Goal: Navigation & Orientation: Find specific page/section

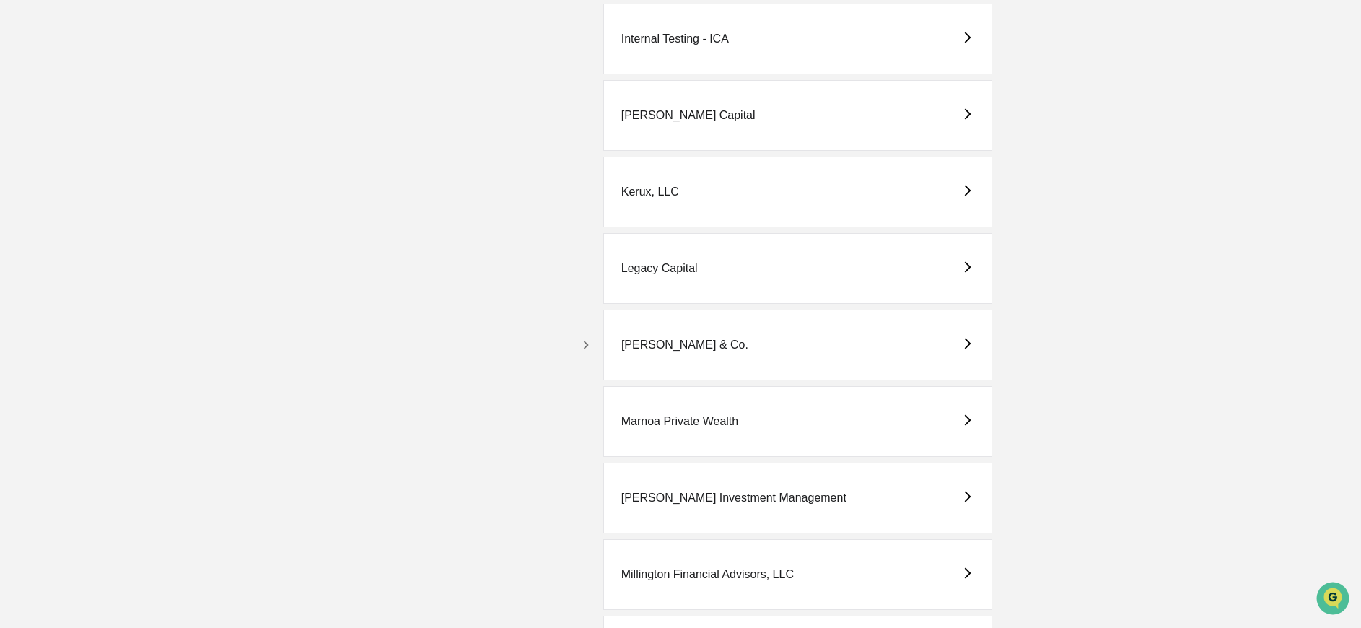
scroll to position [2693, 0]
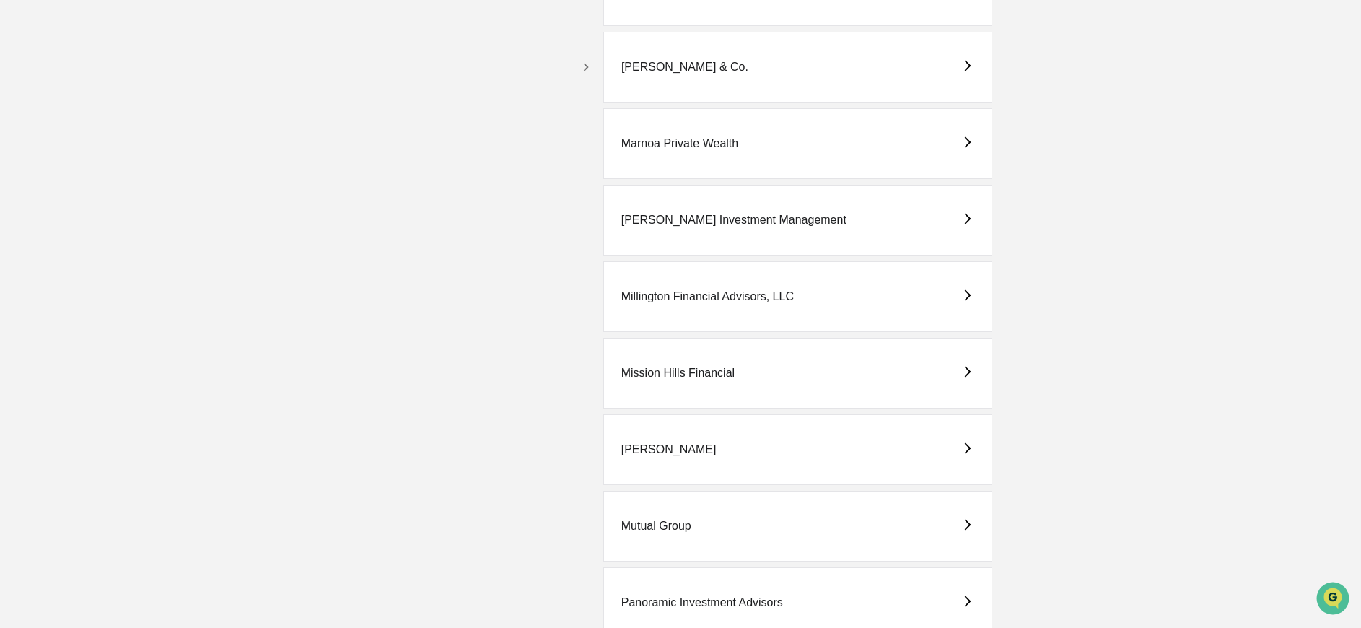
click at [671, 376] on div "Mission Hills Financial" at bounding box center [677, 373] width 113 height 13
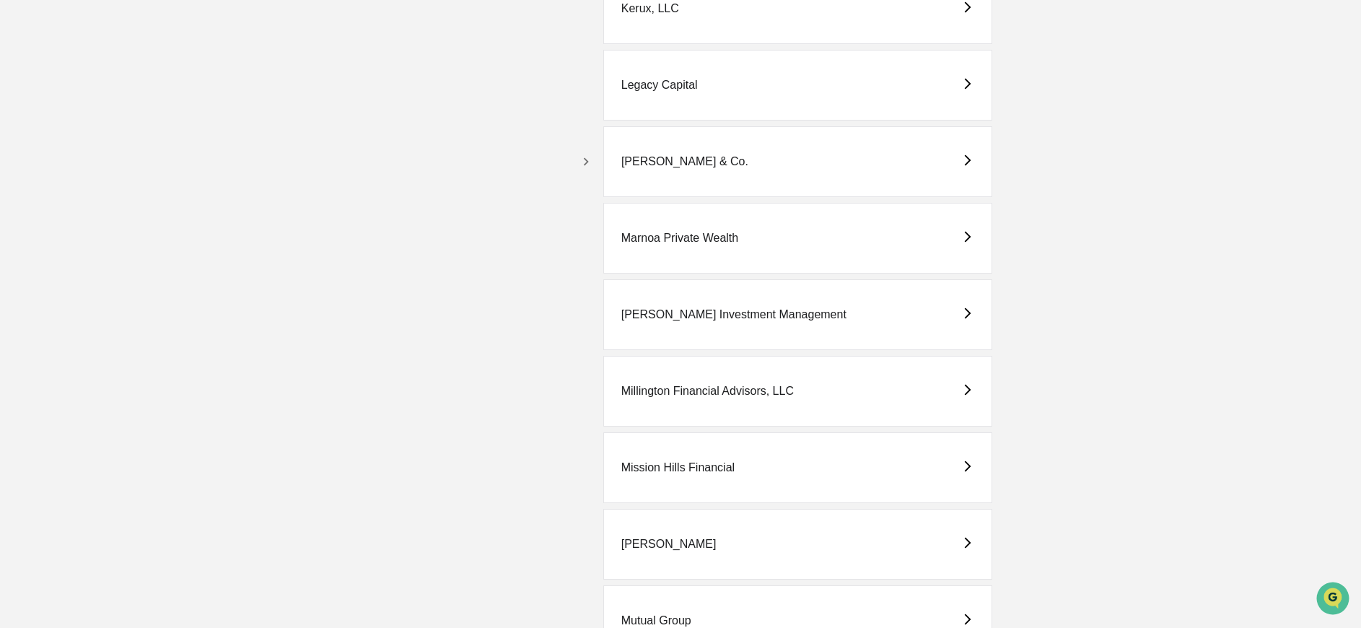
scroll to position [2879, 0]
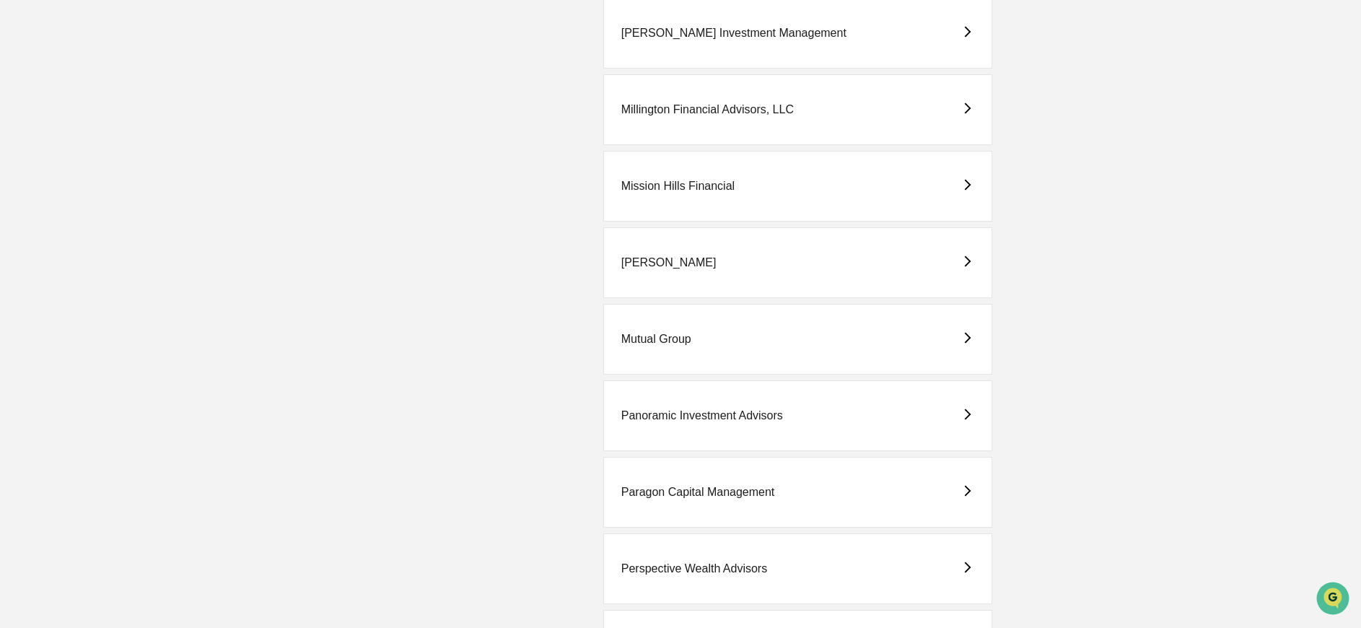
click at [657, 255] on div "[PERSON_NAME]" at bounding box center [797, 262] width 389 height 71
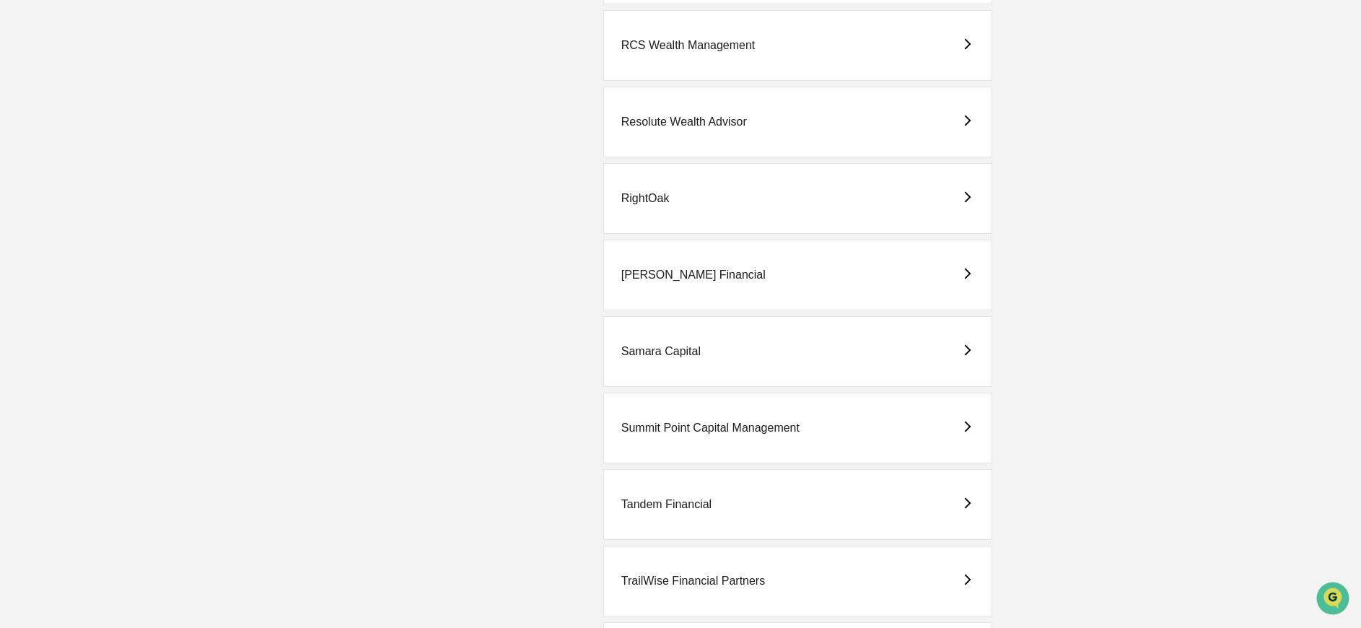
scroll to position [4126, 0]
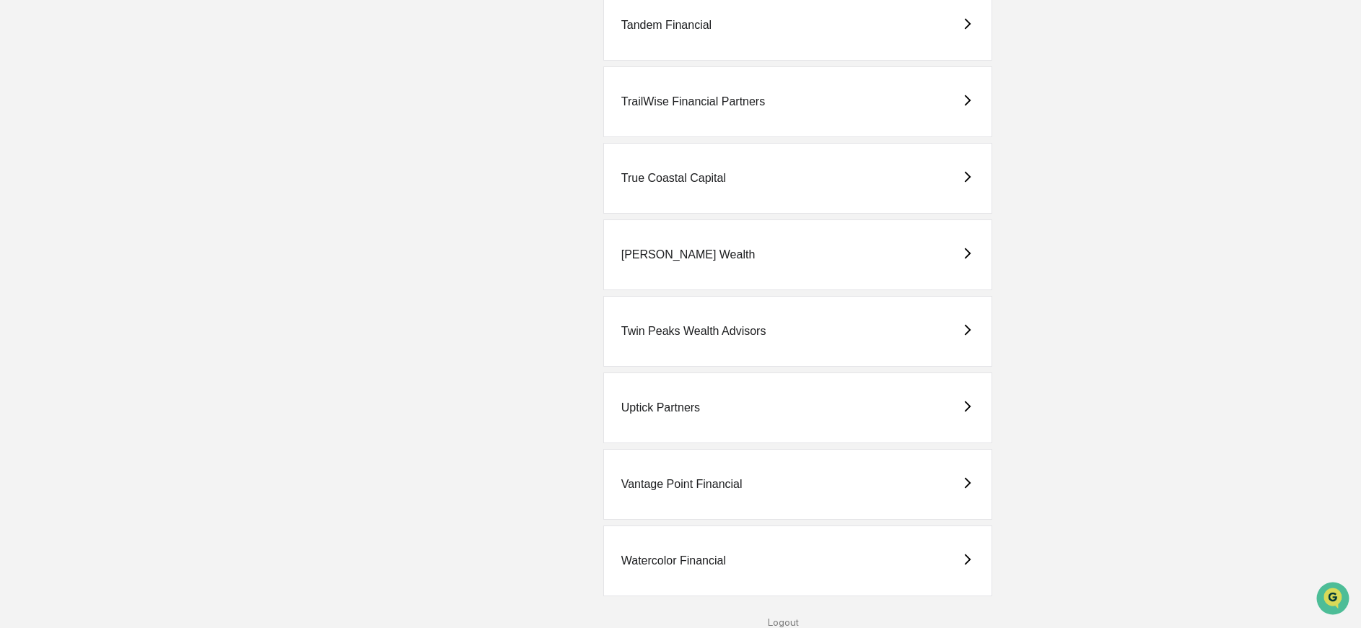
click at [634, 248] on div "[PERSON_NAME] Wealth" at bounding box center [688, 254] width 134 height 13
